Goal: Transaction & Acquisition: Download file/media

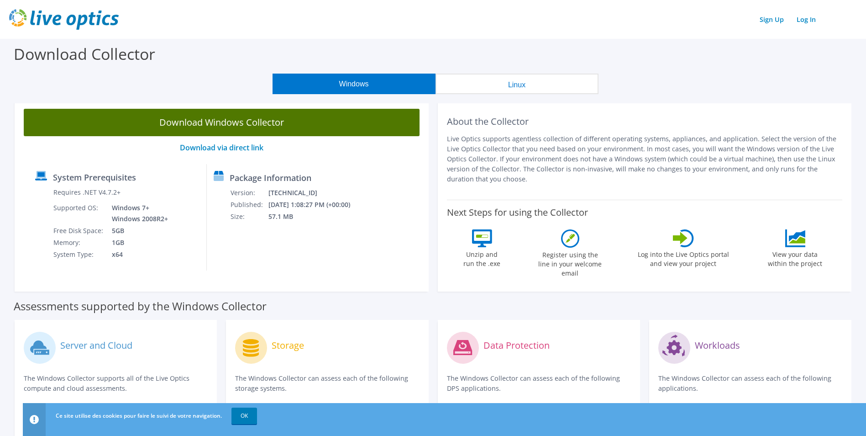
click at [277, 127] on link "Download Windows Collector" at bounding box center [222, 122] width 396 height 27
click at [294, 121] on link "Download Windows Collector" at bounding box center [222, 122] width 396 height 27
